Goal: Navigation & Orientation: Find specific page/section

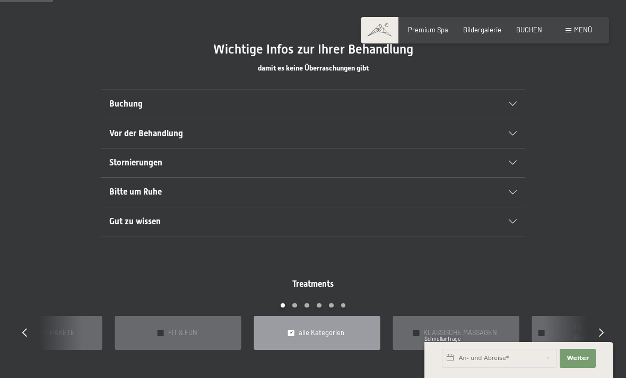
scroll to position [564, 0]
click at [171, 187] on h2 "Bitte um Ruhe" at bounding box center [292, 193] width 366 height 12
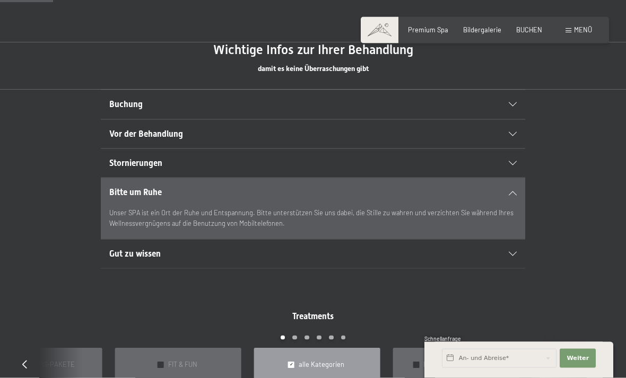
scroll to position [564, 0]
click at [510, 190] on icon at bounding box center [513, 192] width 8 height 4
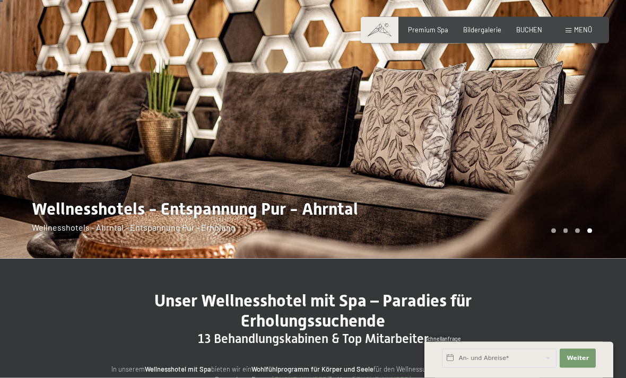
scroll to position [0, 0]
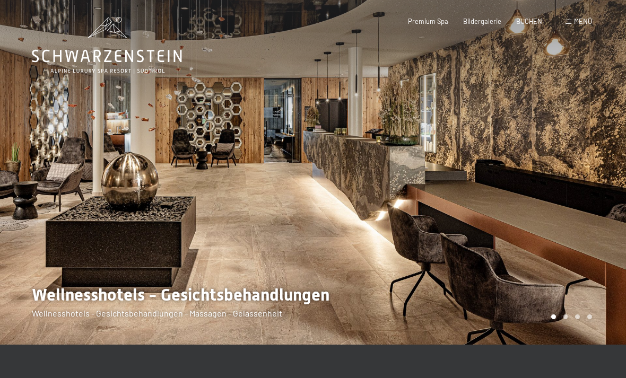
click at [484, 24] on div "Bildergalerie" at bounding box center [482, 22] width 38 height 10
click at [485, 23] on span "Bildergalerie" at bounding box center [482, 21] width 38 height 8
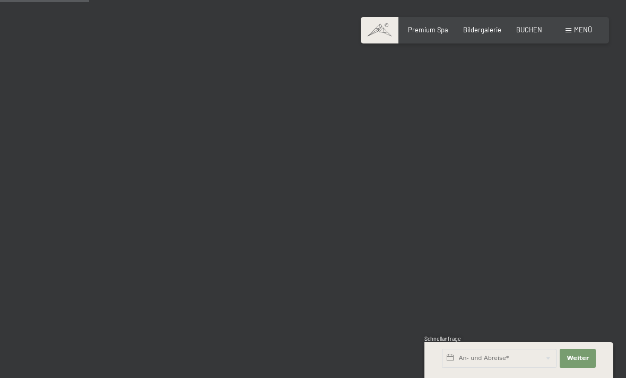
scroll to position [1258, 0]
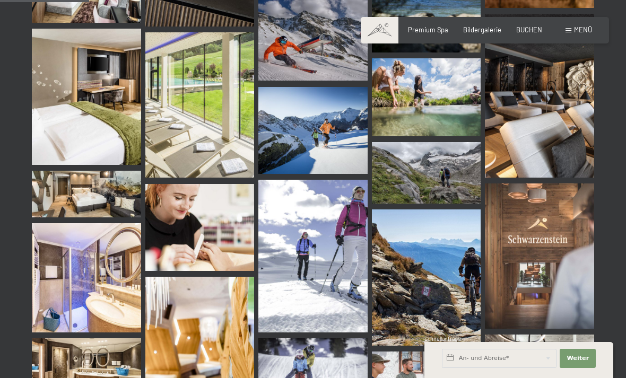
click at [587, 27] on span "Menü" at bounding box center [583, 29] width 18 height 8
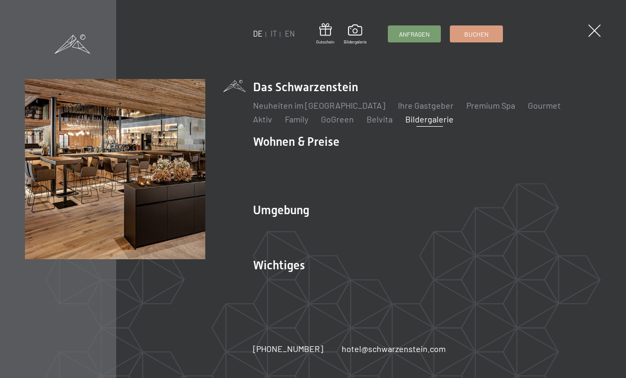
click at [426, 105] on link "Ihre Gastgeber" at bounding box center [426, 105] width 56 height 10
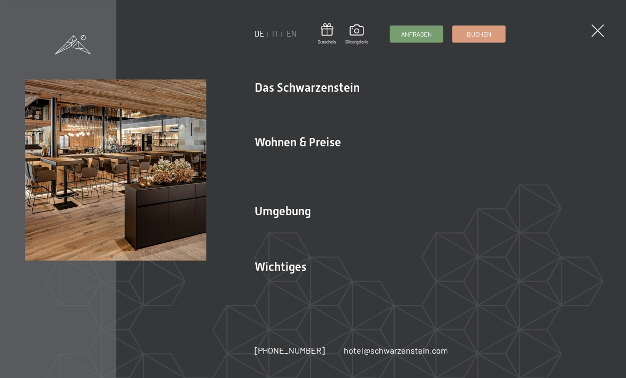
scroll to position [204, 0]
click at [584, 35] on div "DE IT EN Gutschein Bildergalerie Anfragen Buchen DE IT EN Das Schwarzenstein Ne…" at bounding box center [313, 189] width 626 height 378
click at [589, 36] on div "DE IT EN Gutschein Bildergalerie Anfragen Buchen DE IT EN Das Schwarzenstein Ne…" at bounding box center [313, 189] width 626 height 378
click at [581, 31] on div "DE IT EN Gutschein Bildergalerie Anfragen Buchen DE IT EN Das Schwarzenstein Ne…" at bounding box center [313, 189] width 626 height 378
click at [600, 62] on div "DE IT EN Gutschein Bildergalerie Anfragen Buchen DE IT EN Das Schwarzenstein Ne…" at bounding box center [313, 189] width 626 height 378
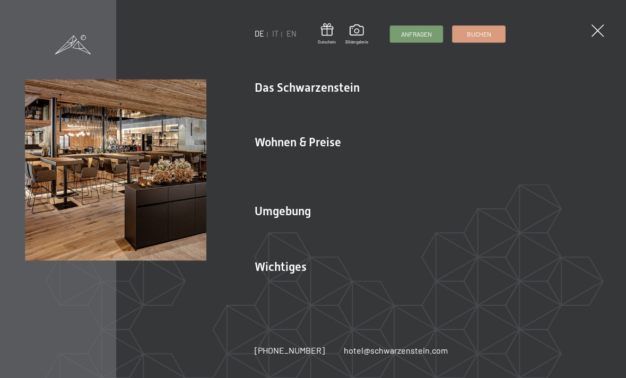
click at [593, 33] on span at bounding box center [594, 30] width 12 height 12
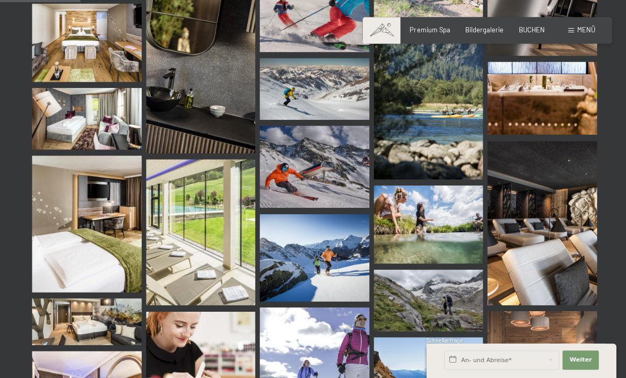
scroll to position [1132, 0]
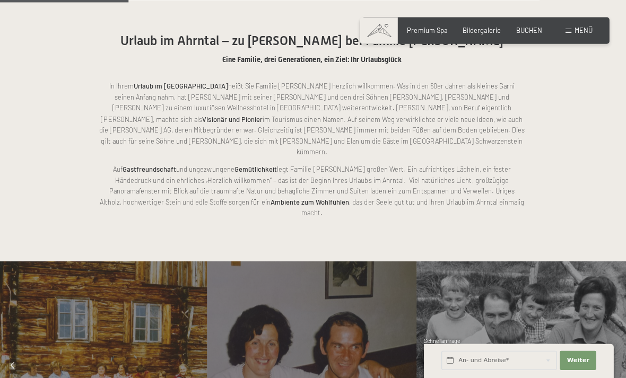
scroll to position [593, 0]
